Goal: Task Accomplishment & Management: Complete application form

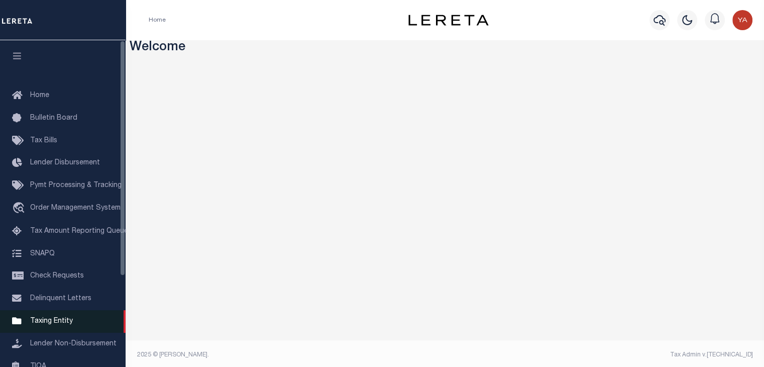
click at [62, 324] on span "Taxing Entity" at bounding box center [51, 321] width 43 height 7
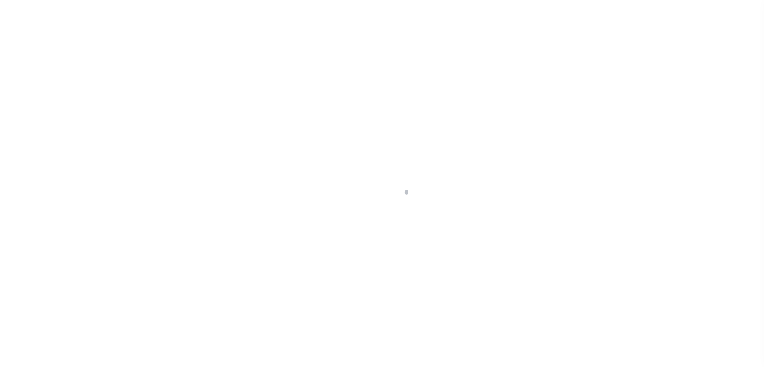
scroll to position [117, 0]
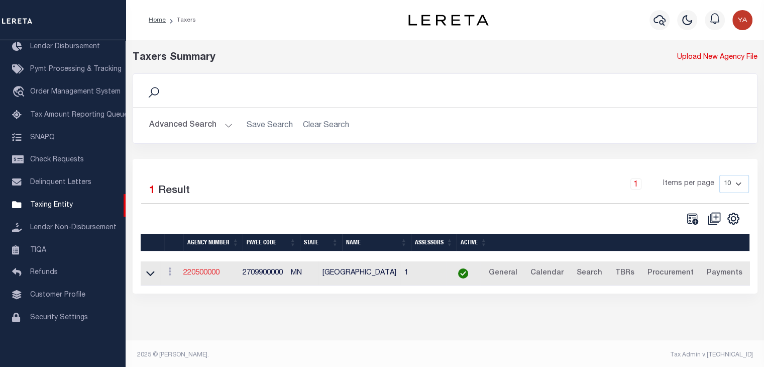
click at [214, 275] on link "220500000" at bounding box center [201, 272] width 36 height 7
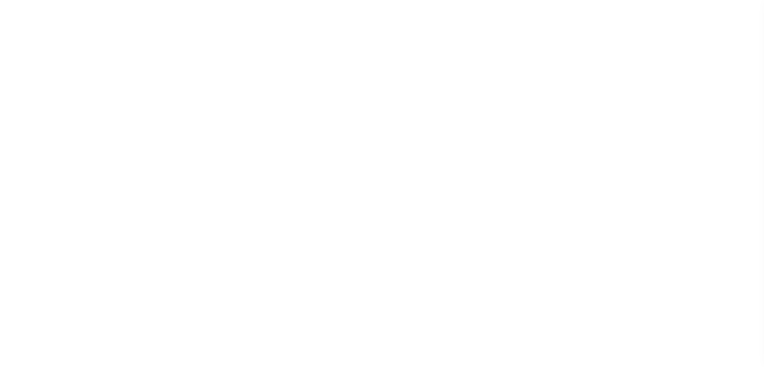
select select
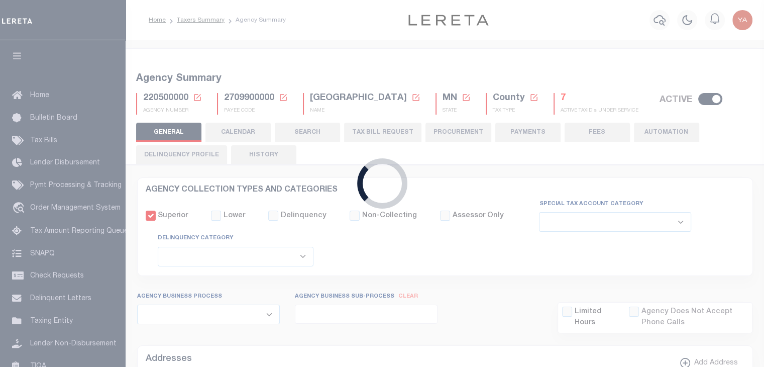
checkbox input "false"
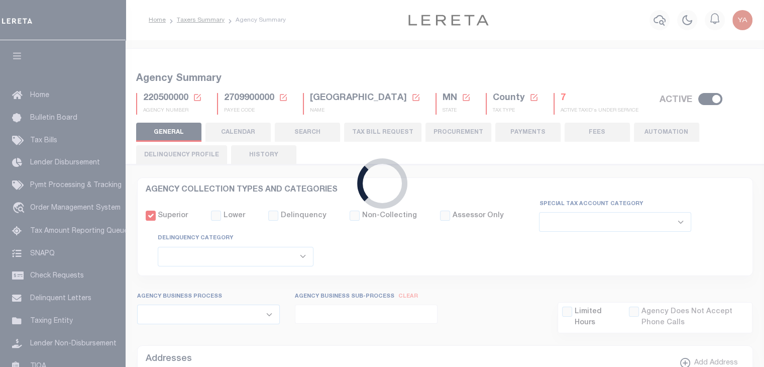
type input "2709900000"
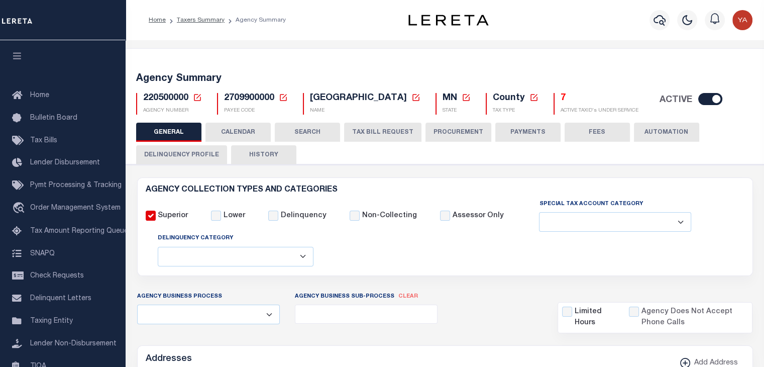
scroll to position [100, 0]
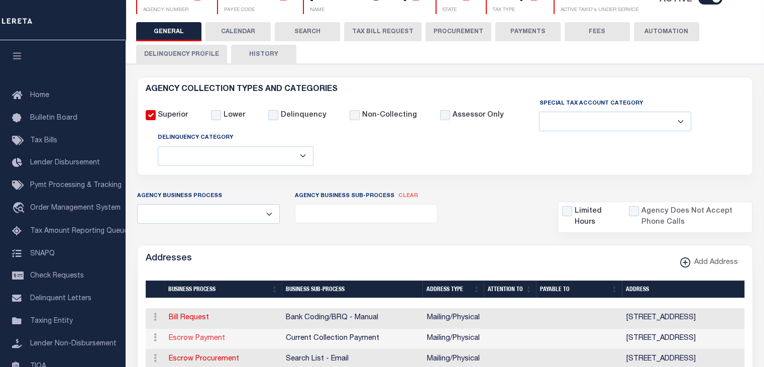
click at [183, 337] on link "Escrow Payment" at bounding box center [197, 338] width 56 height 7
select select "1"
checkbox input "false"
select select
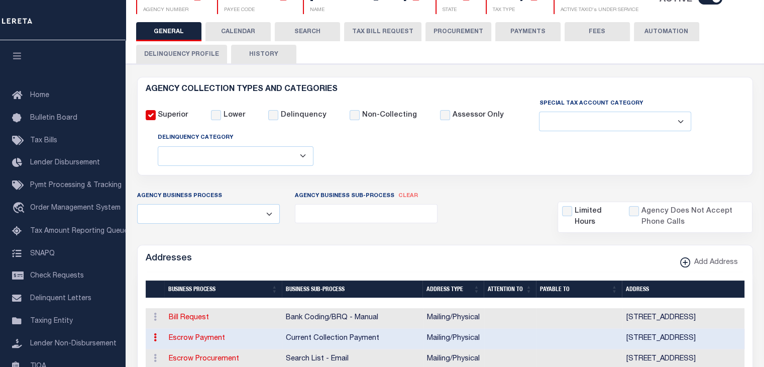
type input "201 1ST ST NE STE 7"
type input "test4"
type input "AUSTIN"
select select "MN"
type input "55912"
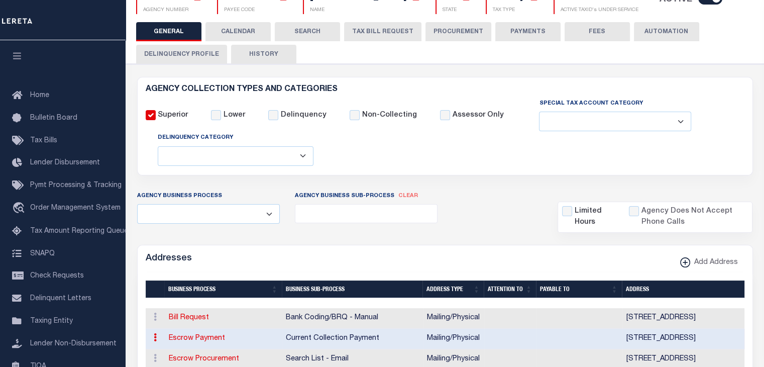
select select "5"
checkbox input "true"
select select "3"
select select "11"
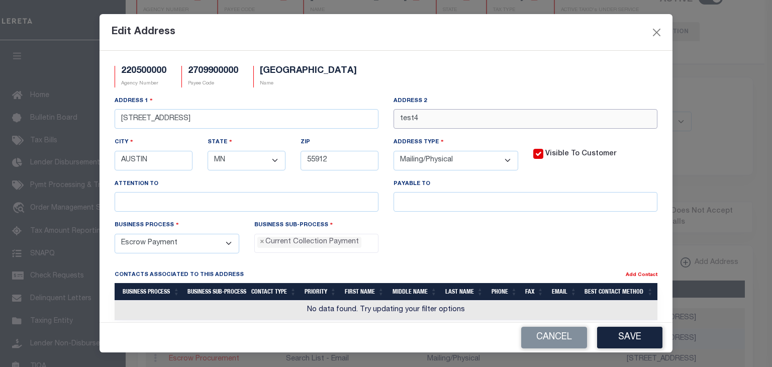
click at [421, 119] on input "test4" at bounding box center [525, 119] width 264 height 20
type input "test1"
click at [648, 332] on button "Save" at bounding box center [629, 338] width 65 height 22
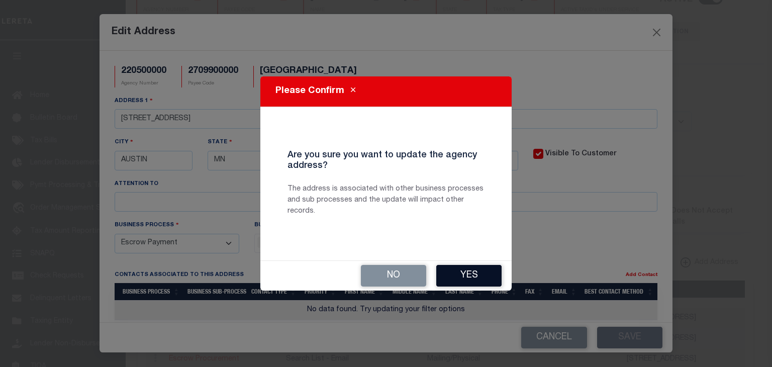
click at [473, 270] on button "Yes" at bounding box center [468, 276] width 65 height 22
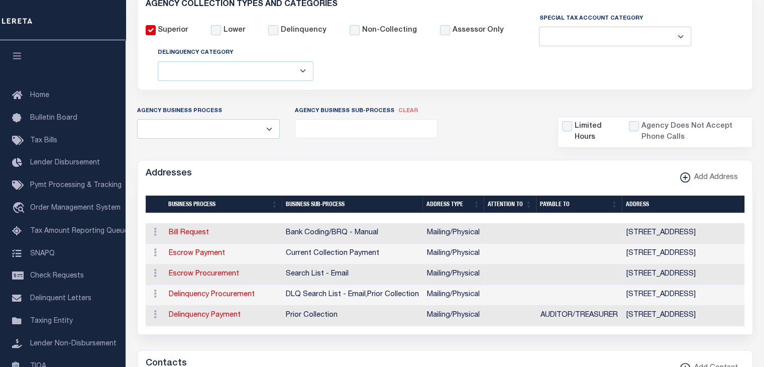
scroll to position [201, 0]
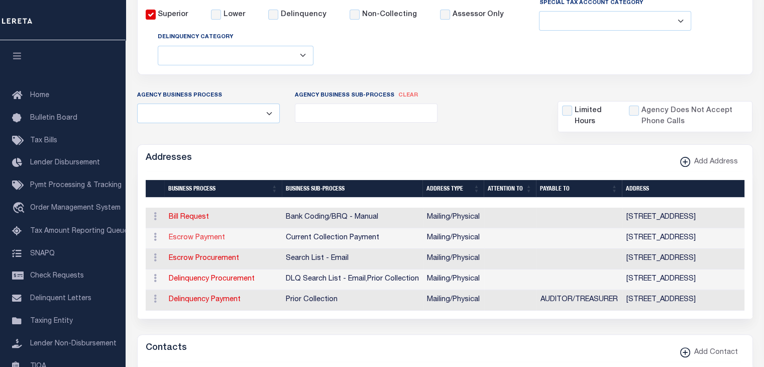
click at [196, 240] on link "Escrow Payment" at bounding box center [197, 237] width 56 height 7
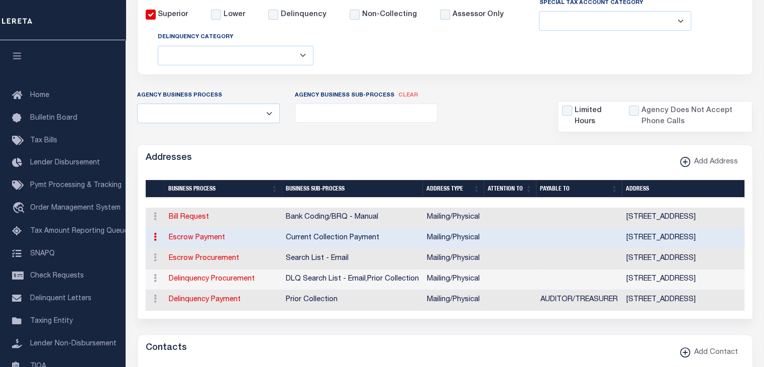
type input "201 1ST ST NE STE 7"
type input "test1"
type input "AUSTIN"
select select "MN"
type input "55912"
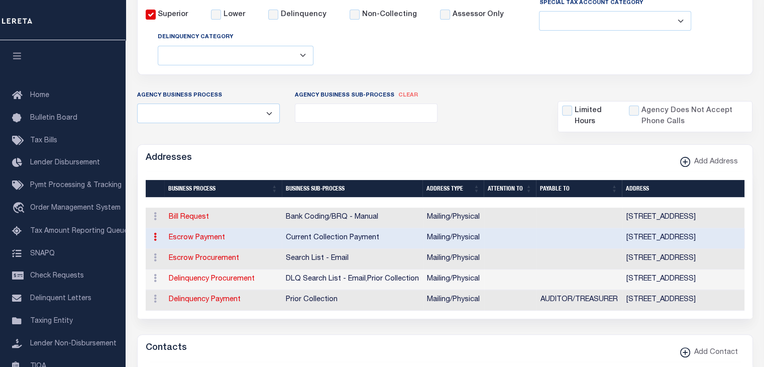
select select "5"
checkbox input "true"
select select "3"
select select "11"
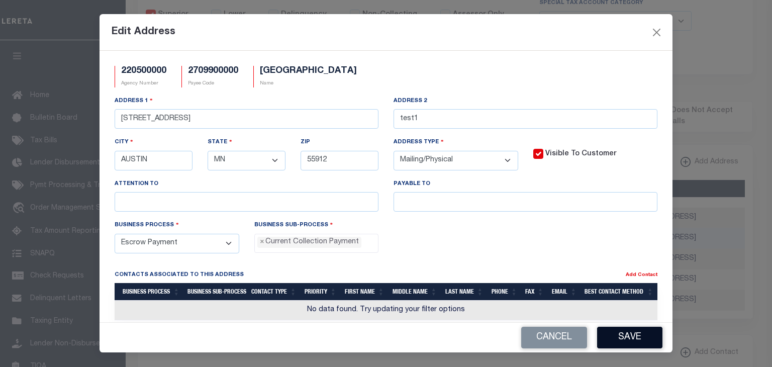
click at [608, 330] on button "Save" at bounding box center [629, 338] width 65 height 22
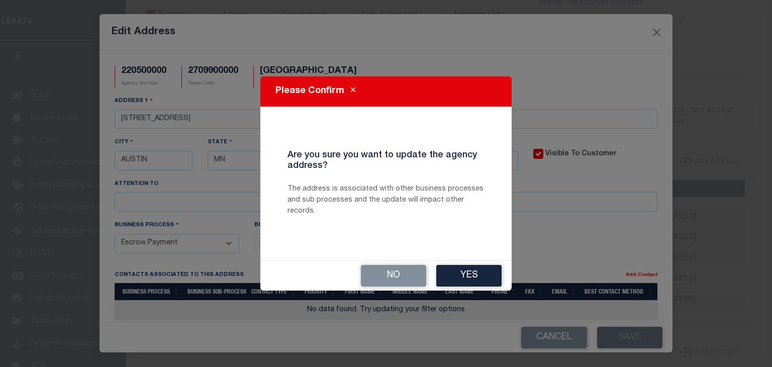
drag, startPoint x: 472, startPoint y: 282, endPoint x: 465, endPoint y: 272, distance: 11.9
click at [471, 282] on button "Yes" at bounding box center [468, 276] width 65 height 22
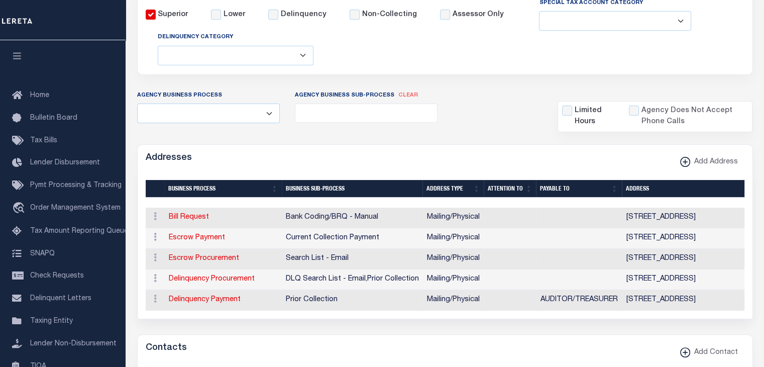
scroll to position [251, 0]
